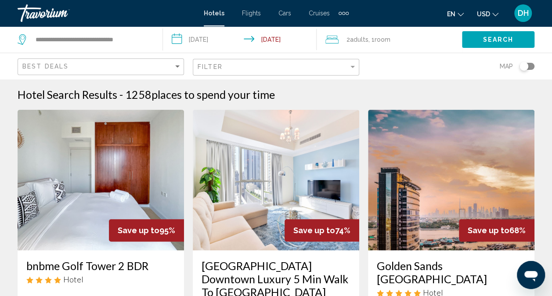
click at [462, 31] on button "Search" at bounding box center [498, 39] width 72 height 16
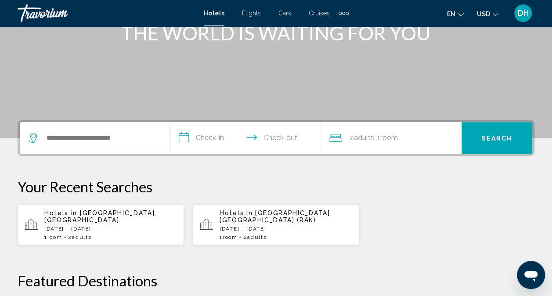
scroll to position [123, 0]
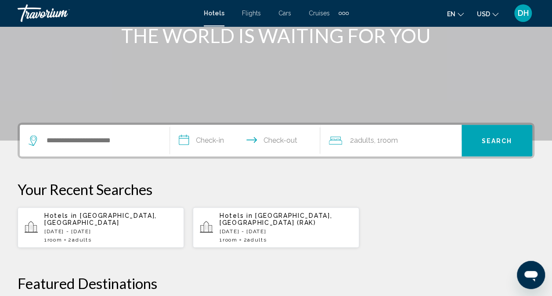
click at [83, 223] on p "Hotels in [GEOGRAPHIC_DATA], [GEOGRAPHIC_DATA]" at bounding box center [110, 219] width 133 height 14
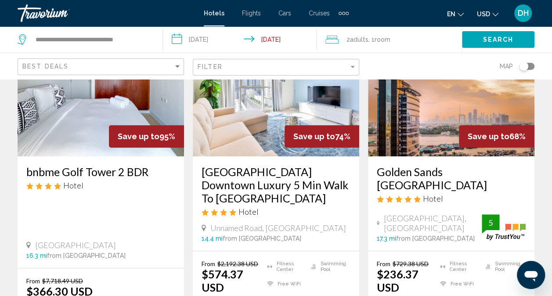
scroll to position [101, 0]
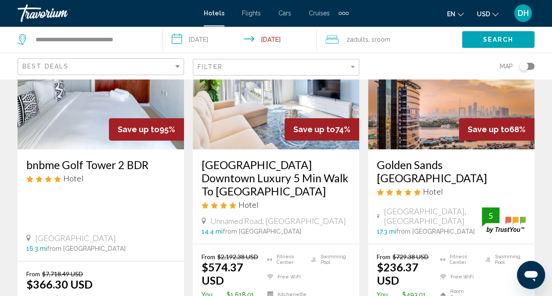
click at [427, 164] on h3 "Golden Sands [GEOGRAPHIC_DATA]" at bounding box center [451, 171] width 149 height 26
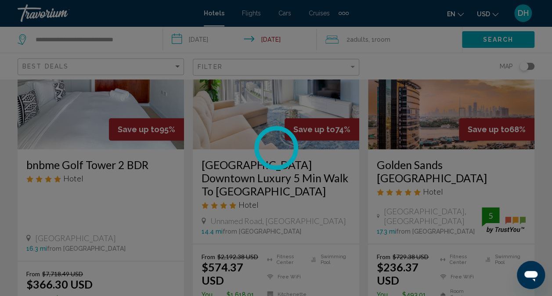
scroll to position [87, 0]
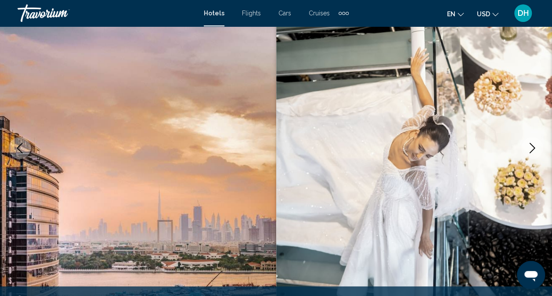
click at [529, 142] on button "Next image" at bounding box center [532, 148] width 22 height 22
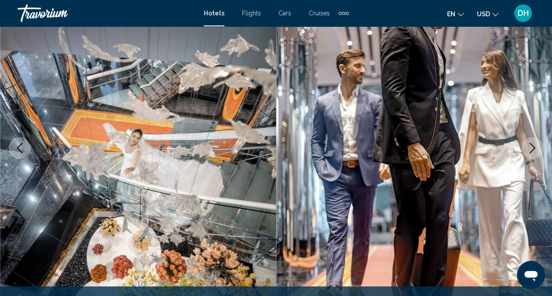
click at [532, 146] on icon "Next image" at bounding box center [532, 148] width 11 height 11
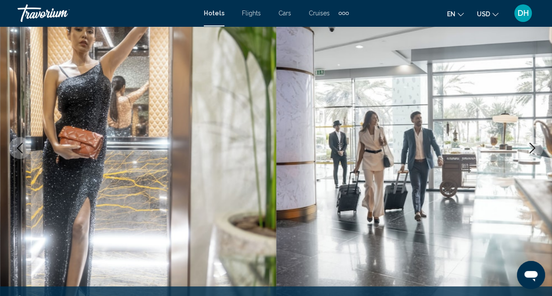
click at [531, 143] on icon "Next image" at bounding box center [532, 148] width 11 height 11
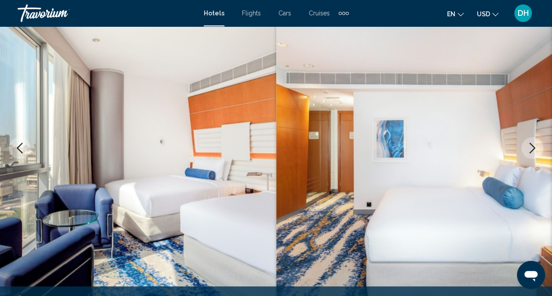
click at [532, 144] on icon "Next image" at bounding box center [532, 148] width 11 height 11
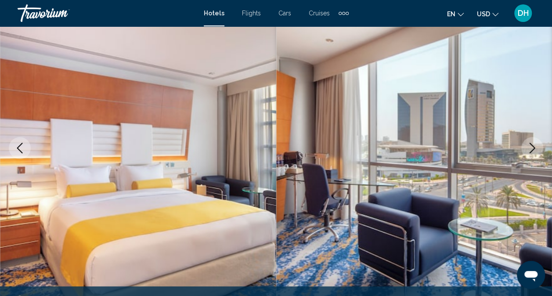
click at [532, 146] on icon "Next image" at bounding box center [532, 148] width 6 height 11
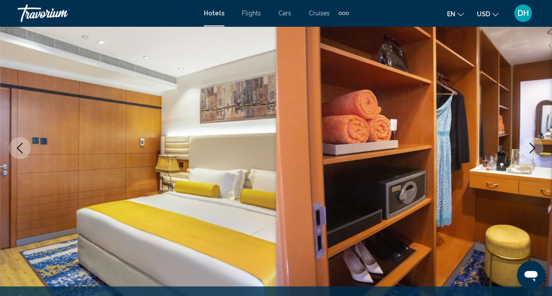
click at [531, 144] on icon "Next image" at bounding box center [532, 148] width 6 height 11
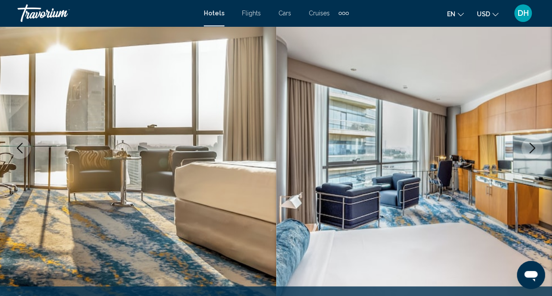
click at [529, 143] on icon "Next image" at bounding box center [532, 148] width 6 height 11
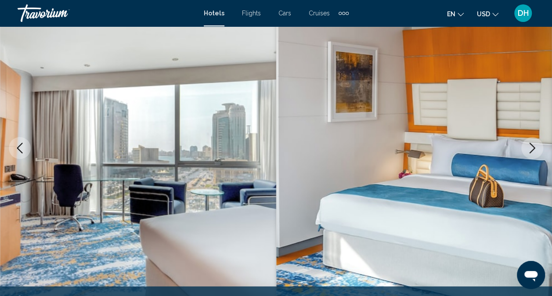
click at [529, 143] on icon "Next image" at bounding box center [532, 148] width 6 height 11
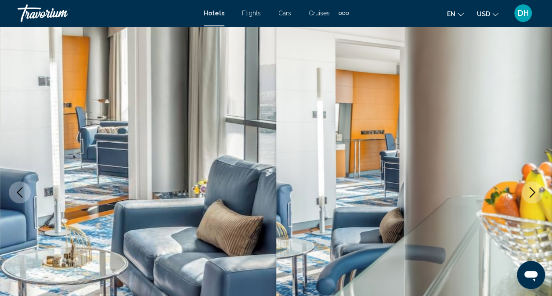
scroll to position [0, 0]
